Goal: Task Accomplishment & Management: Manage account settings

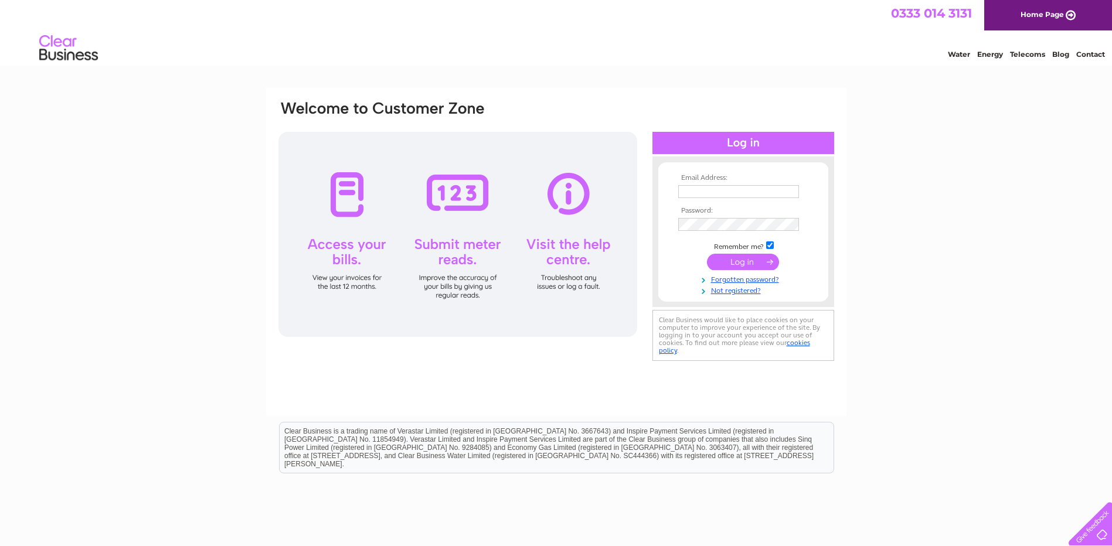
click at [704, 191] on input "text" at bounding box center [738, 191] width 121 height 13
type input "[EMAIL_ADDRESS][DOMAIN_NAME]"
click at [741, 259] on input "submit" at bounding box center [743, 263] width 72 height 16
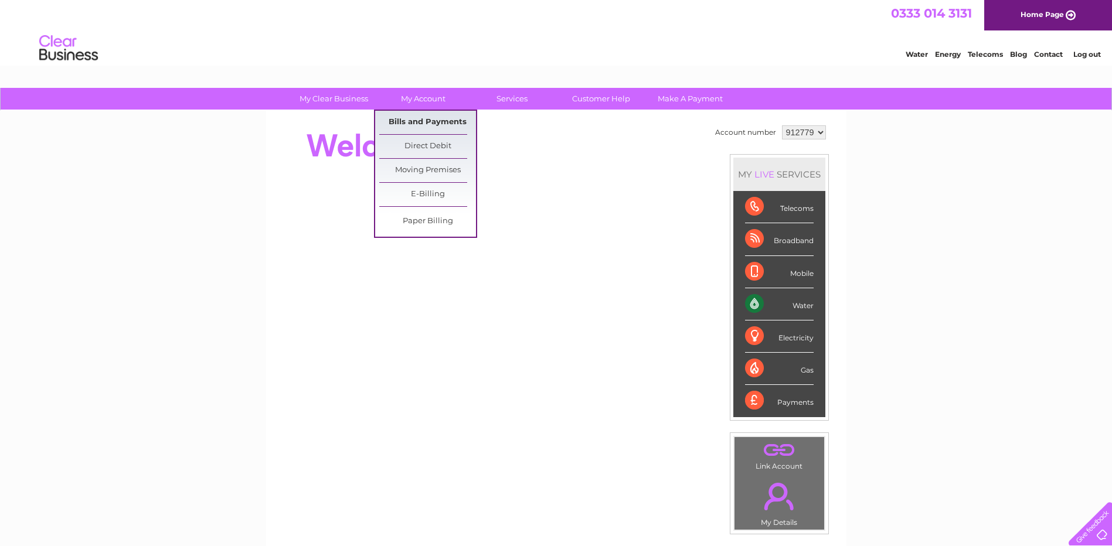
click at [409, 126] on link "Bills and Payments" at bounding box center [427, 122] width 97 height 23
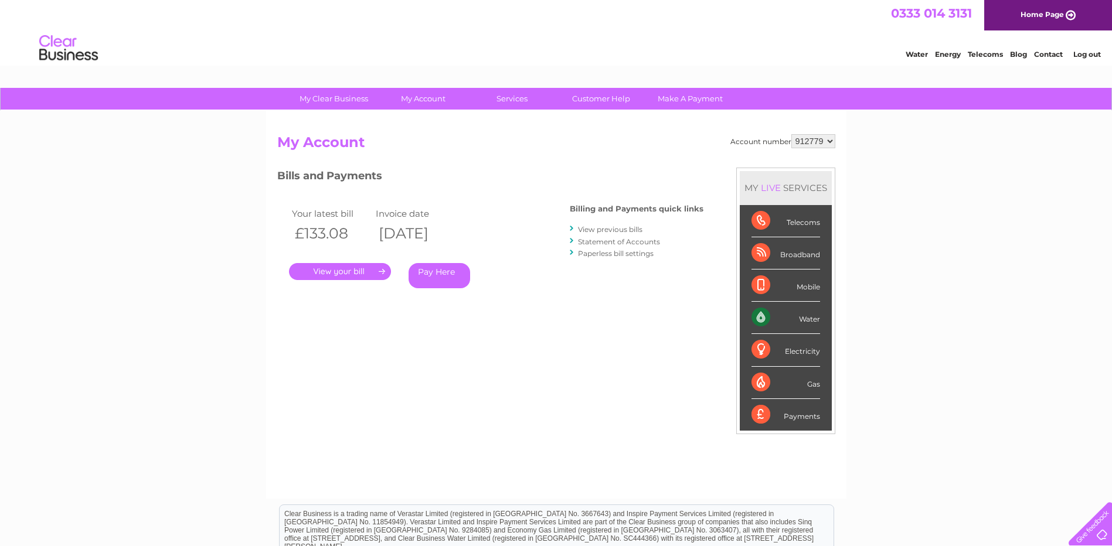
click at [354, 271] on link "." at bounding box center [340, 271] width 102 height 17
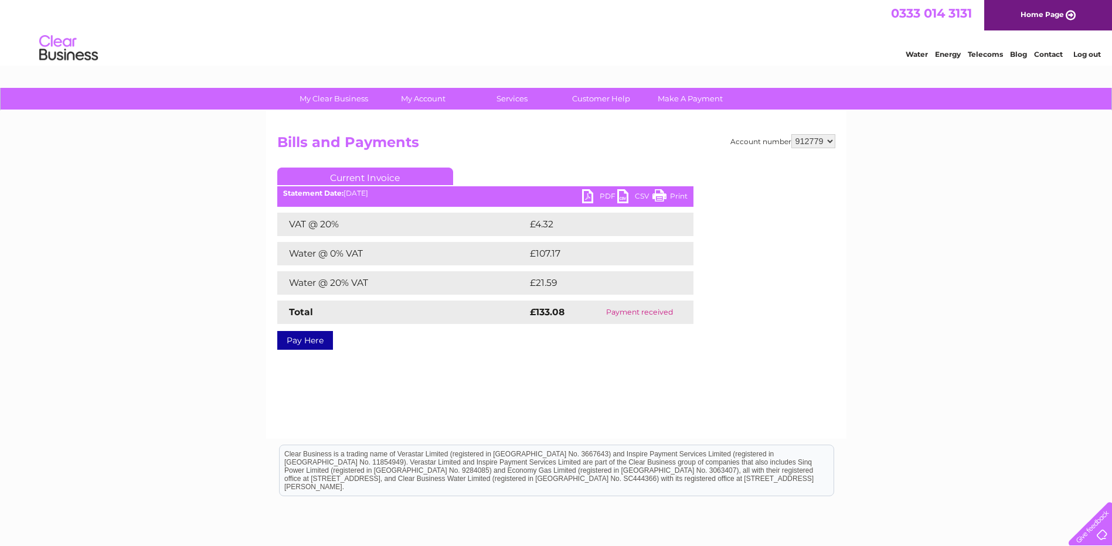
click at [589, 195] on link "PDF" at bounding box center [599, 197] width 35 height 17
